Goal: Register for event/course

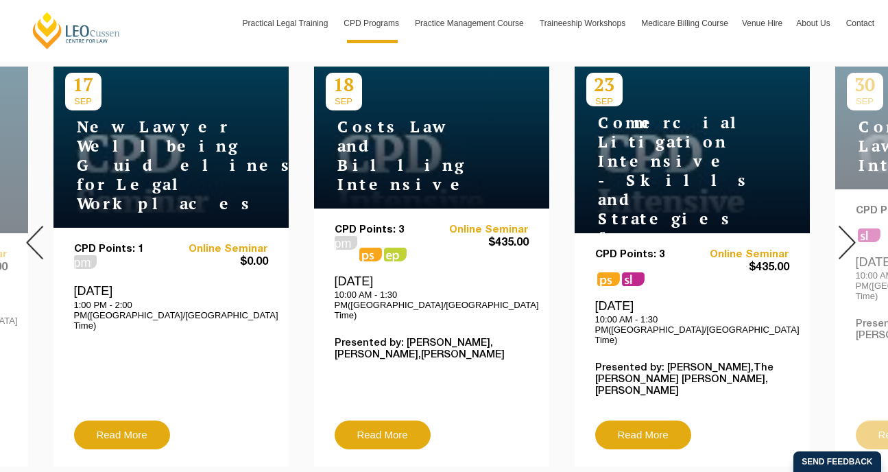
scroll to position [563, 0]
click at [854, 230] on img at bounding box center [847, 243] width 17 height 34
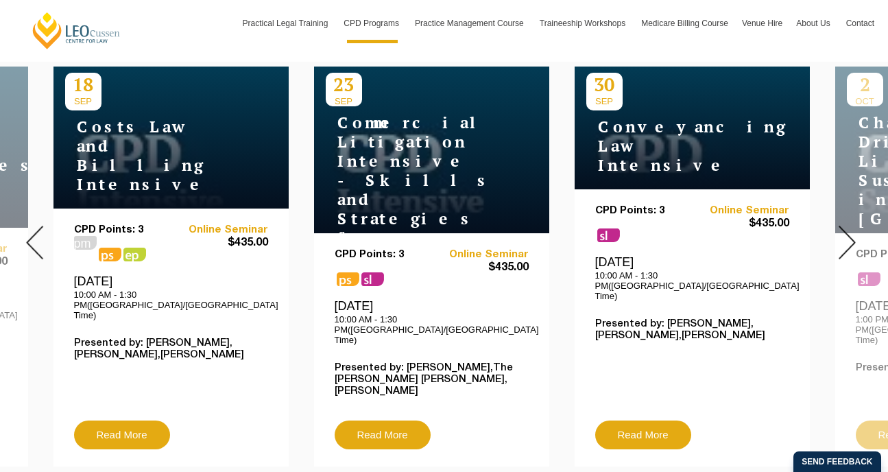
click at [850, 233] on img at bounding box center [847, 243] width 17 height 34
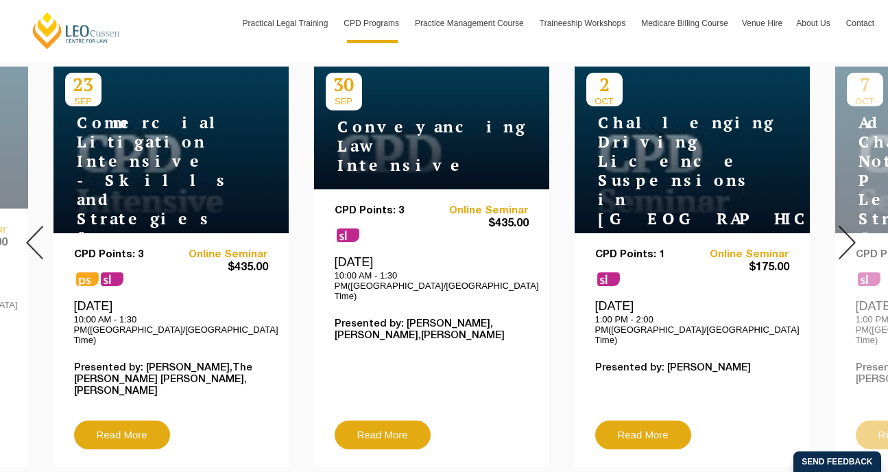
click at [850, 233] on img at bounding box center [847, 243] width 17 height 34
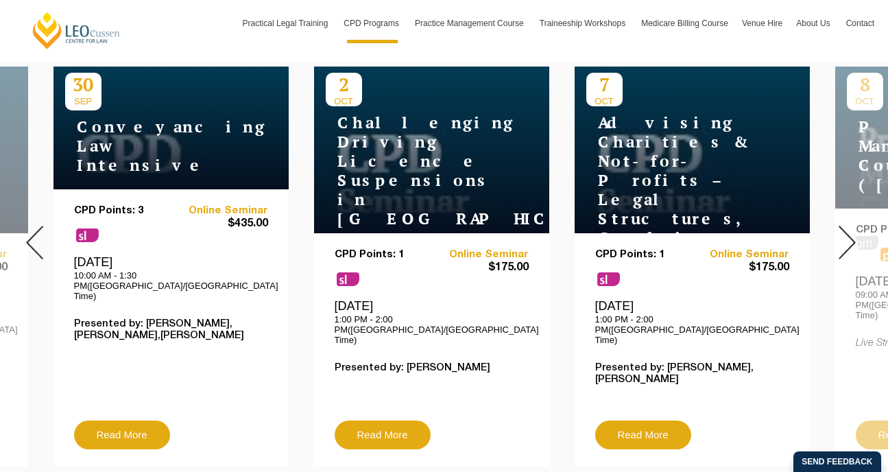
click at [850, 233] on img at bounding box center [847, 243] width 17 height 34
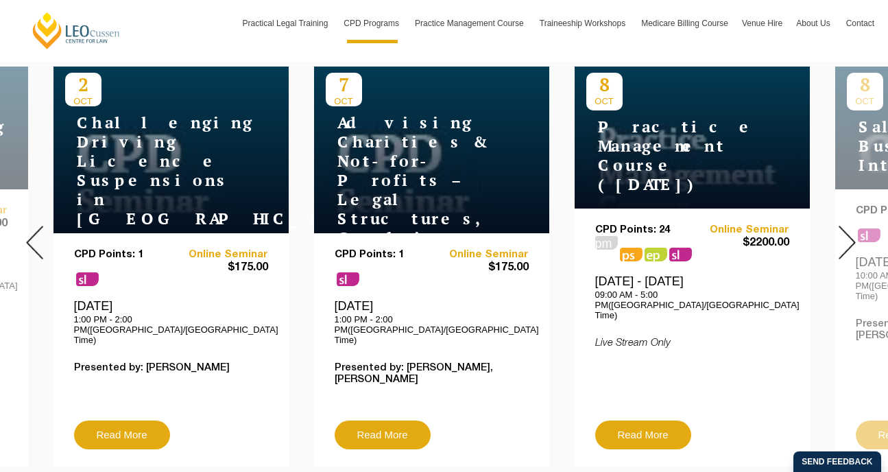
click at [850, 233] on img at bounding box center [847, 243] width 17 height 34
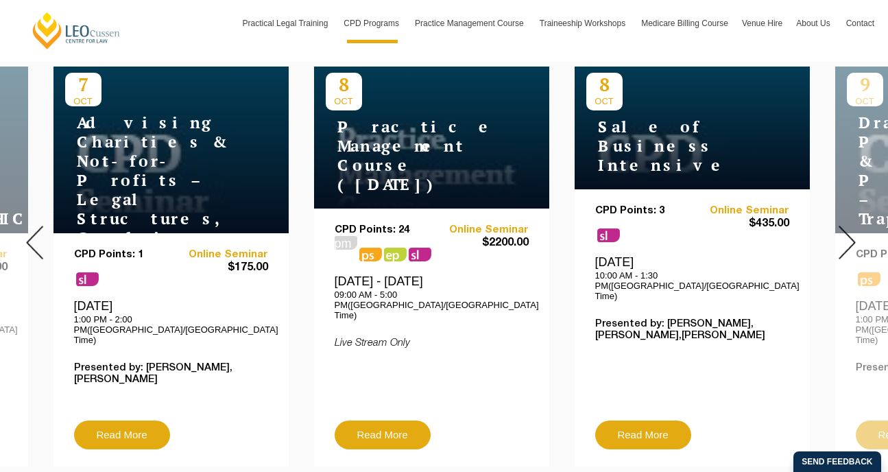
click at [850, 234] on img at bounding box center [847, 243] width 17 height 34
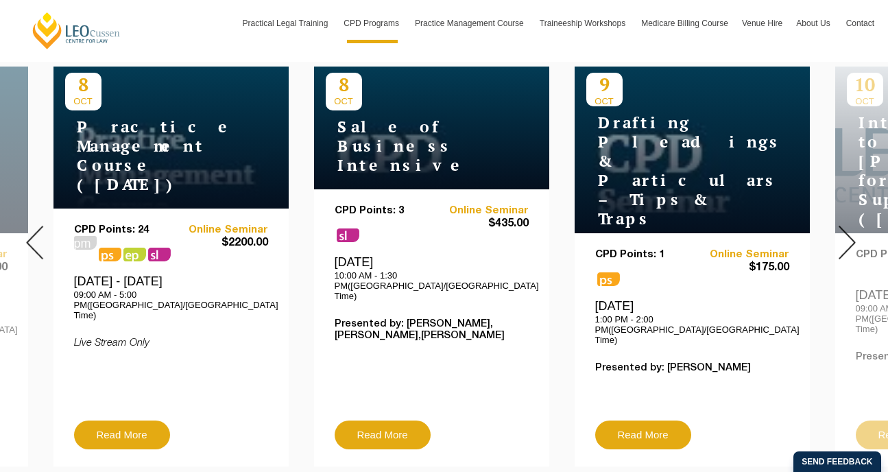
click at [850, 234] on img at bounding box center [847, 243] width 17 height 34
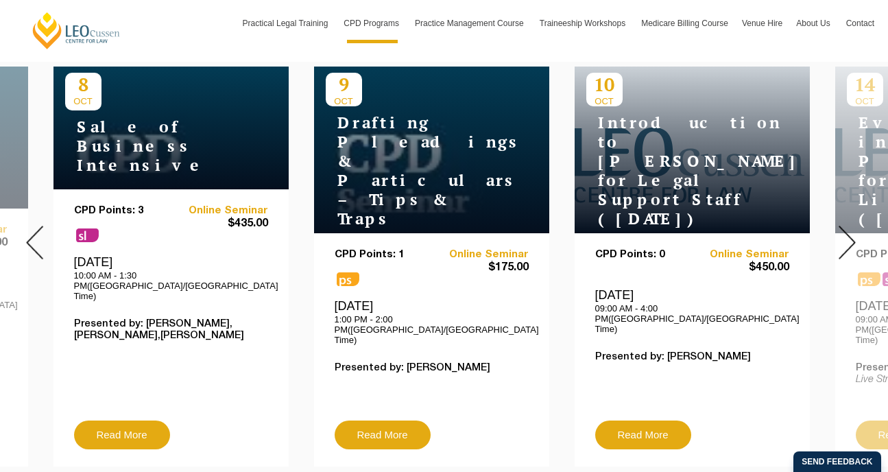
click at [850, 234] on img at bounding box center [847, 243] width 17 height 34
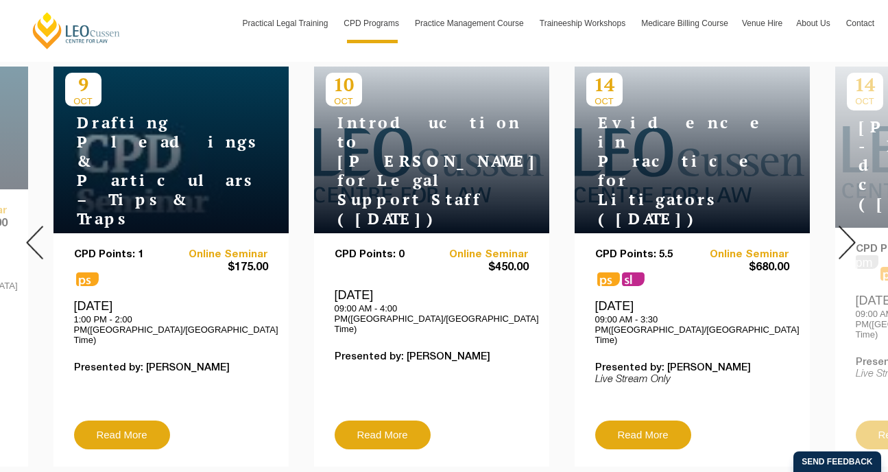
click at [850, 234] on img at bounding box center [847, 243] width 17 height 34
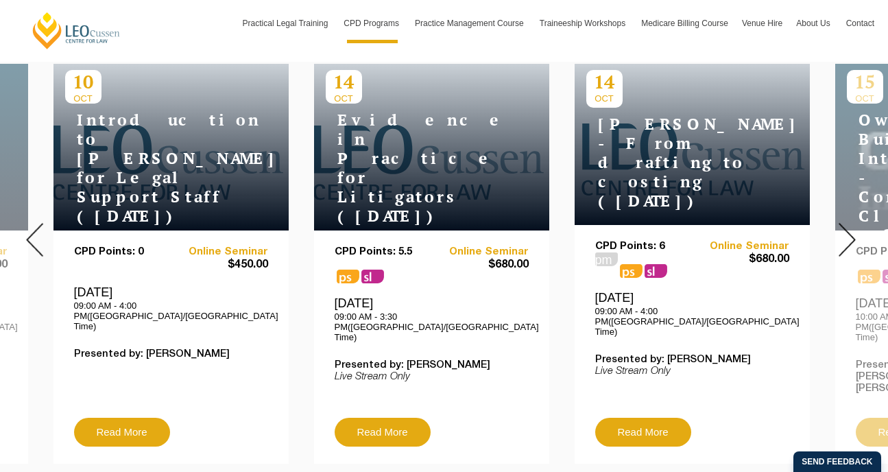
scroll to position [571, 0]
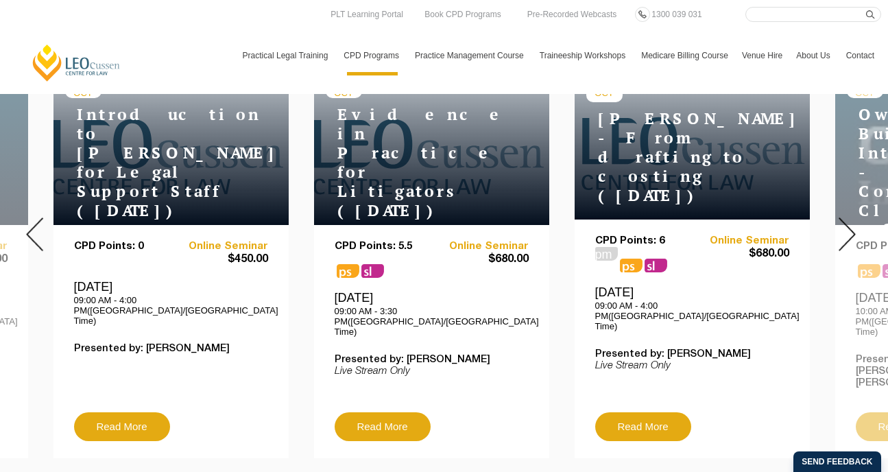
click at [846, 220] on img at bounding box center [847, 234] width 17 height 34
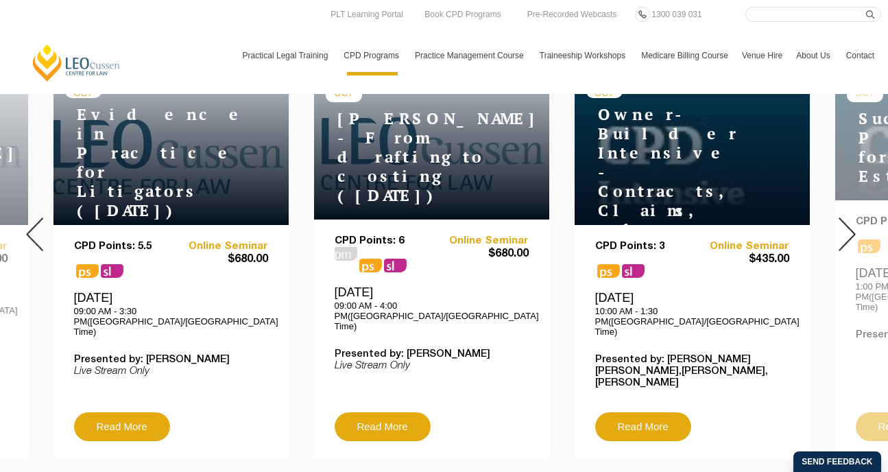
click at [34, 222] on img at bounding box center [34, 234] width 17 height 34
